Goal: Find contact information: Find contact information

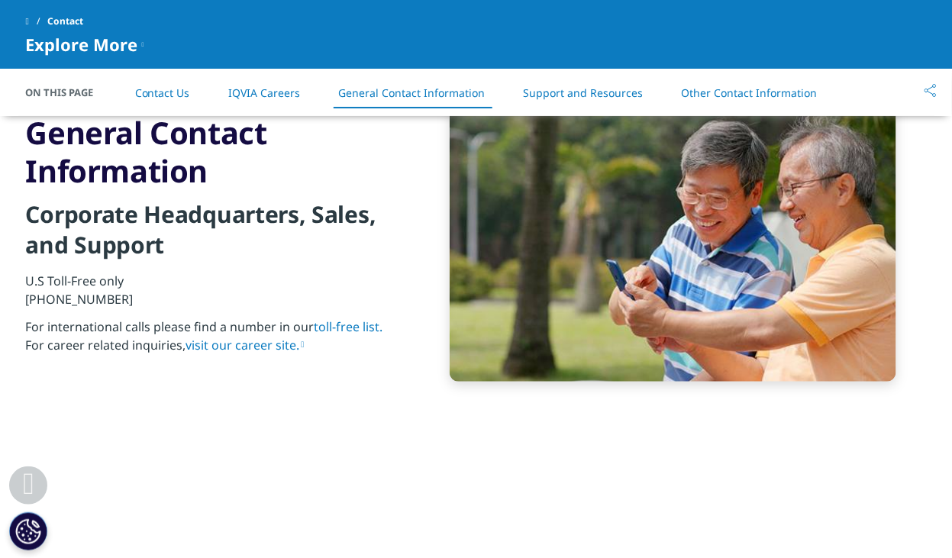
scroll to position [1635, 0]
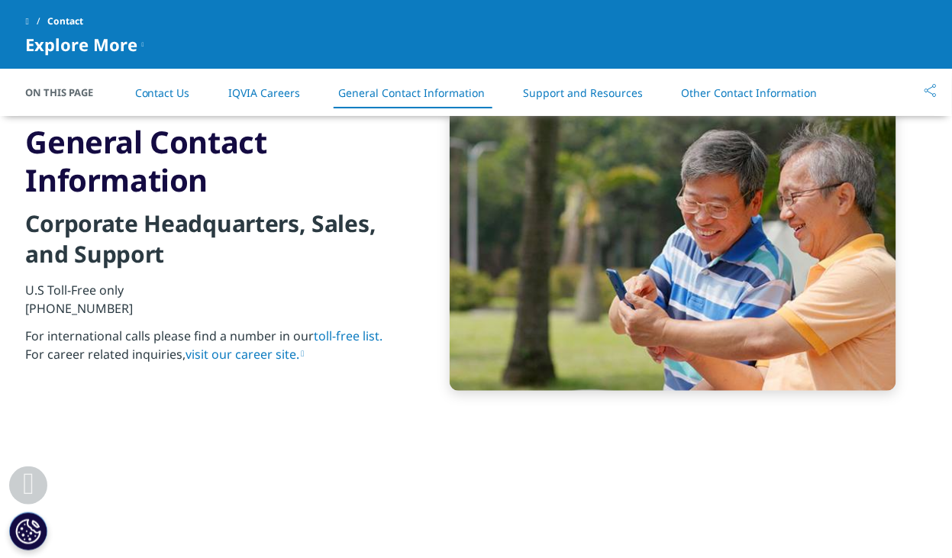
drag, startPoint x: 136, startPoint y: 309, endPoint x: 40, endPoint y: 309, distance: 96.2
click at [40, 309] on p "U.S Toll-Free only [PHONE_NUMBER]" at bounding box center [211, 304] width 370 height 46
drag, startPoint x: 40, startPoint y: 309, endPoint x: 63, endPoint y: 305, distance: 23.4
copy p "866 267 4479"
click at [442, 92] on link "General Contact Information" at bounding box center [411, 93] width 147 height 15
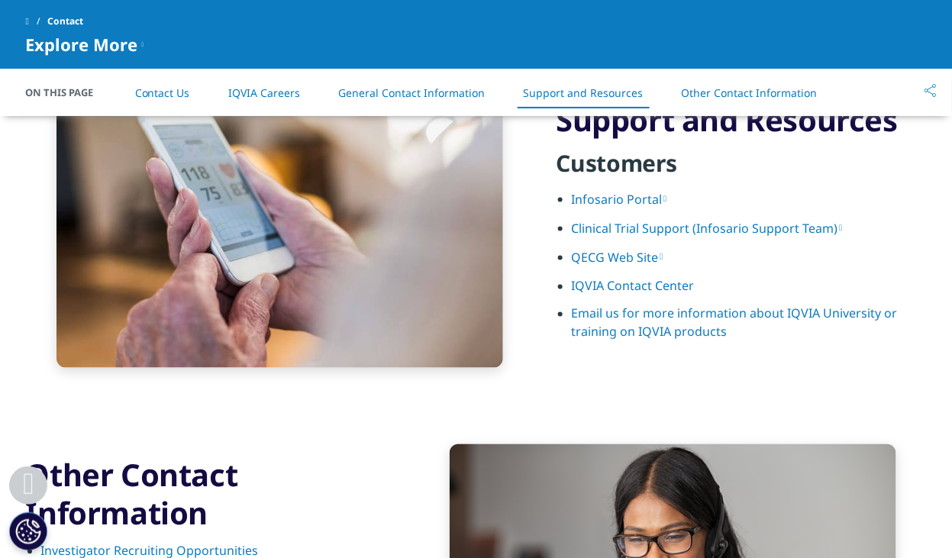
scroll to position [2030, 0]
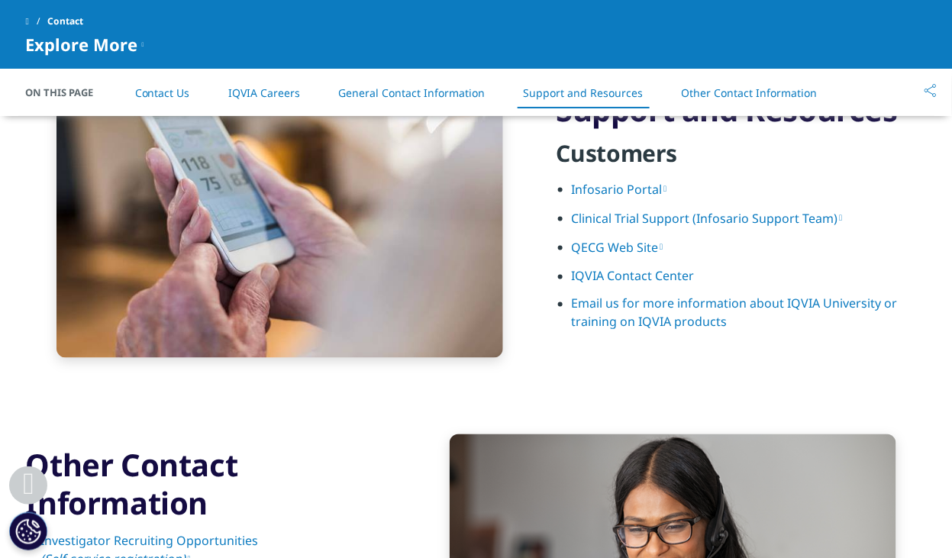
click at [633, 276] on link "IQVIA Contact Center" at bounding box center [633, 276] width 123 height 17
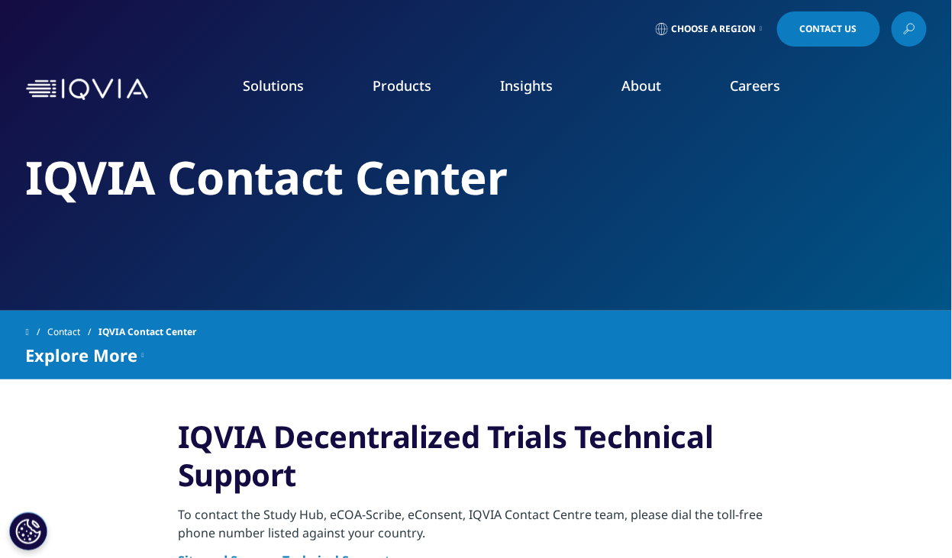
click at [720, 29] on span "Choose a Region" at bounding box center [714, 29] width 85 height 12
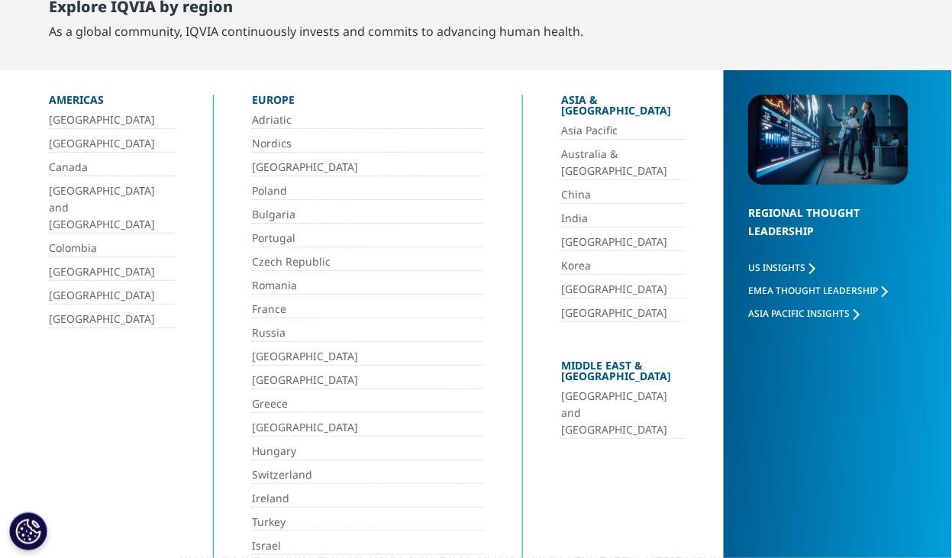
scroll to position [79, 0]
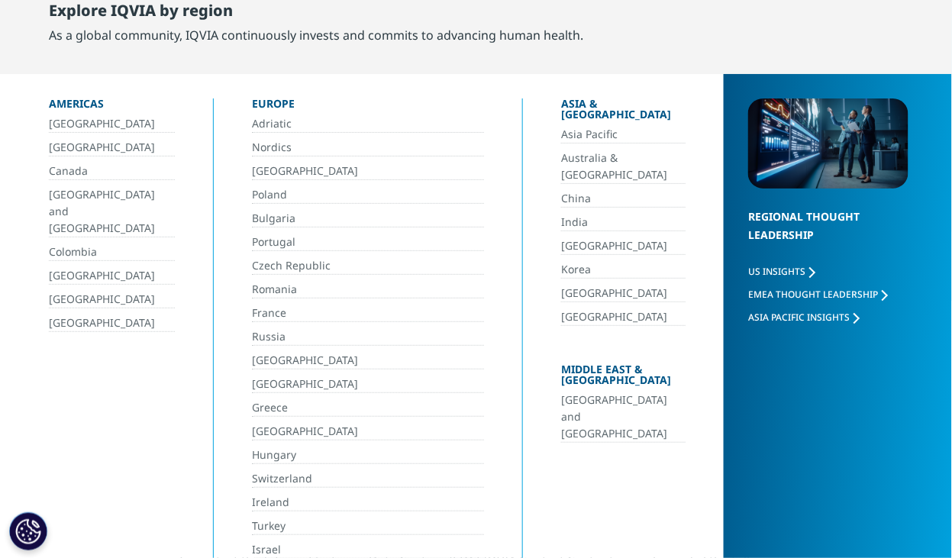
click at [89, 315] on link "[GEOGRAPHIC_DATA]" at bounding box center [112, 324] width 126 height 18
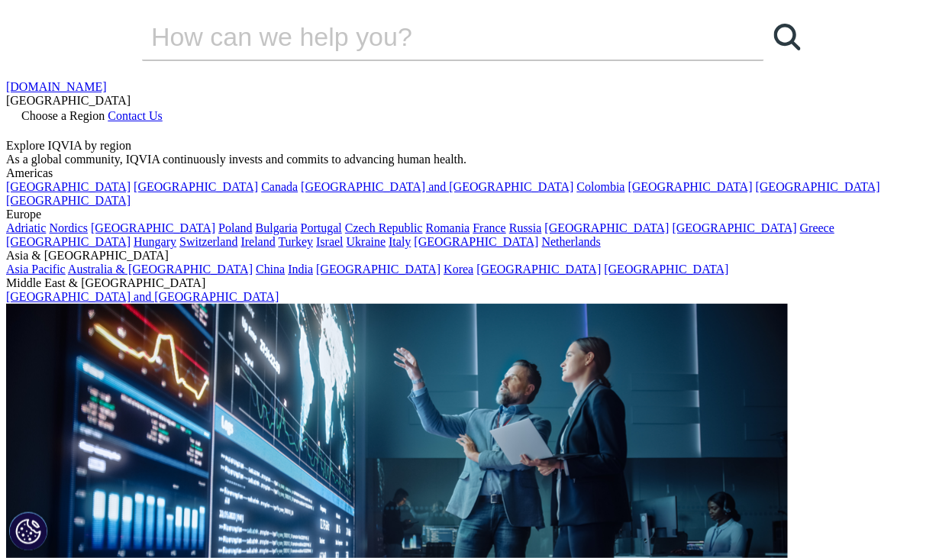
scroll to position [44, 0]
